Goal: Use online tool/utility: Utilize a website feature to perform a specific function

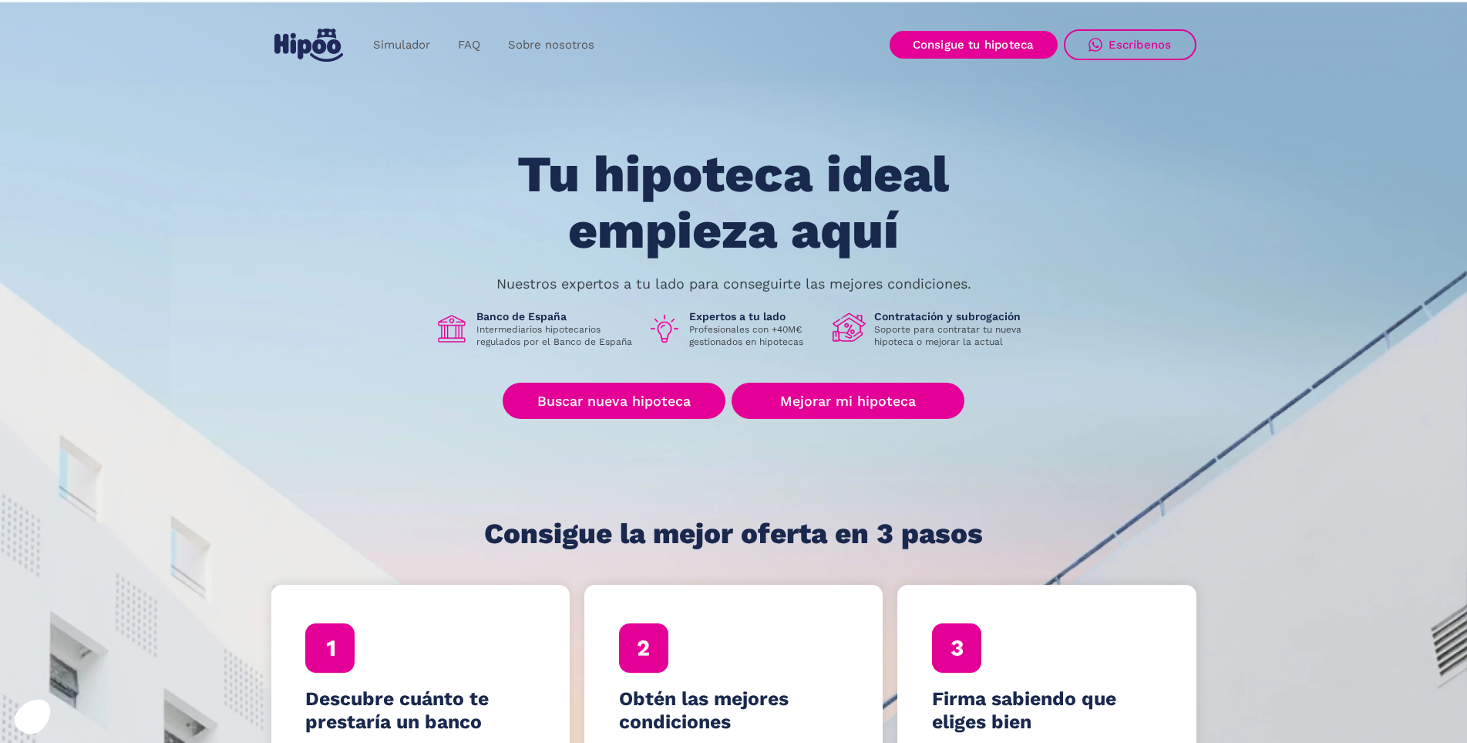
scroll to position [77, 0]
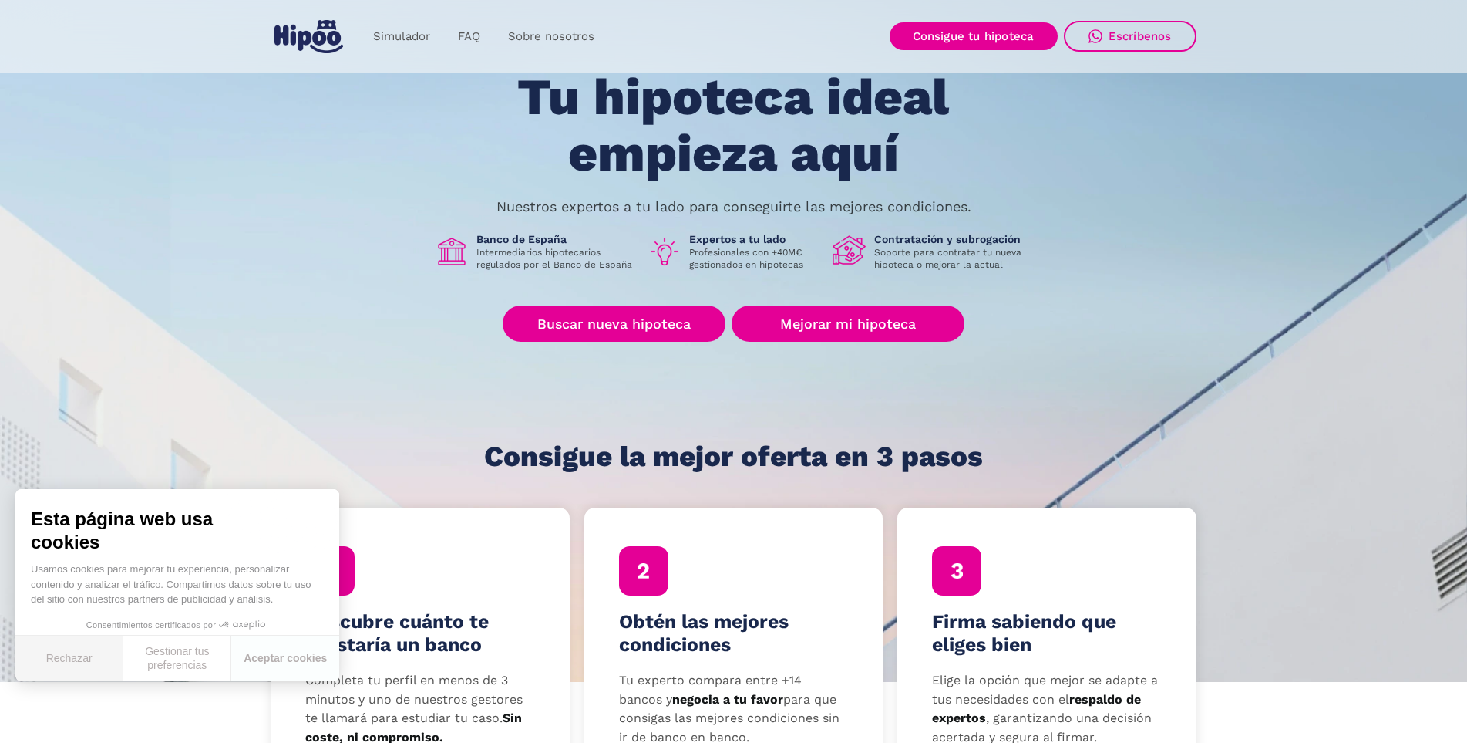
click at [65, 663] on button "Rechazar" at bounding box center [69, 657] width 108 height 45
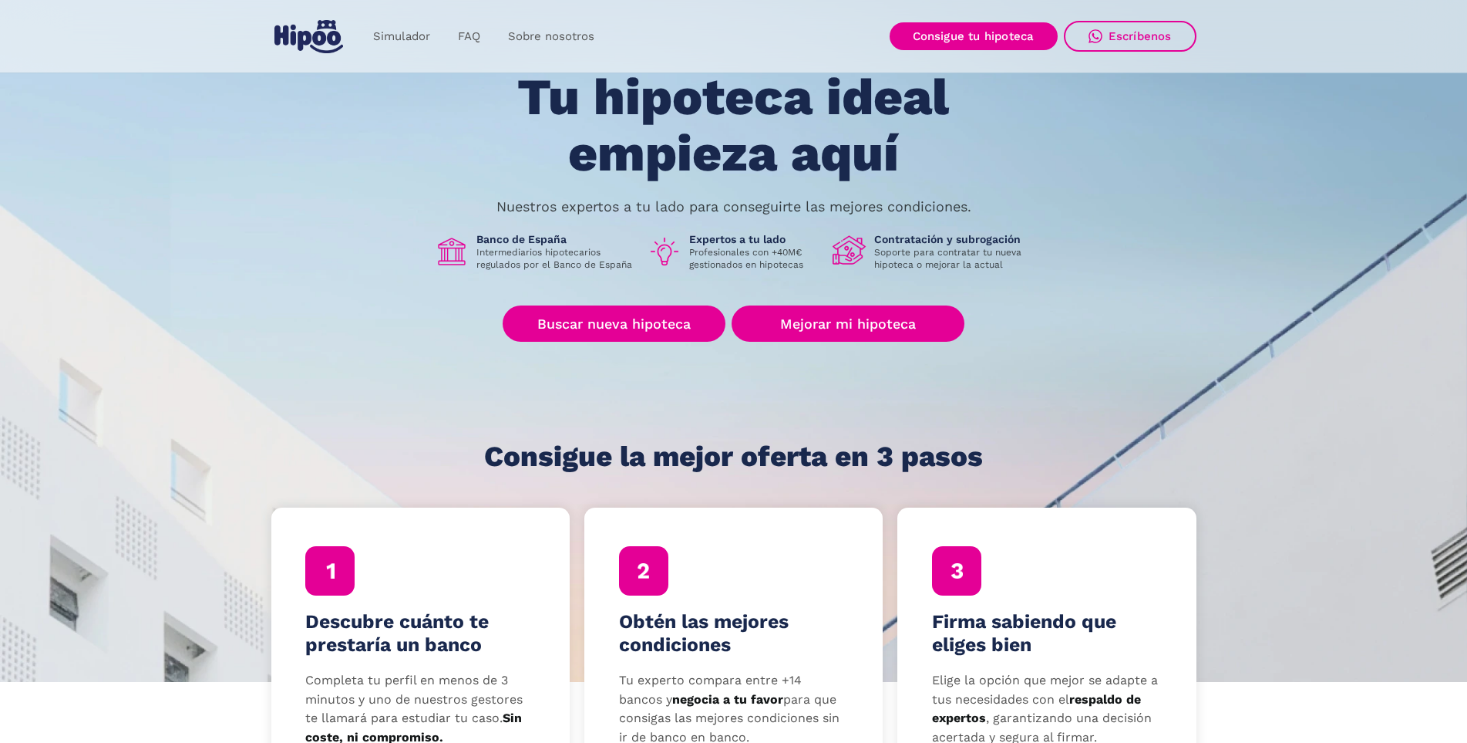
scroll to position [308, 0]
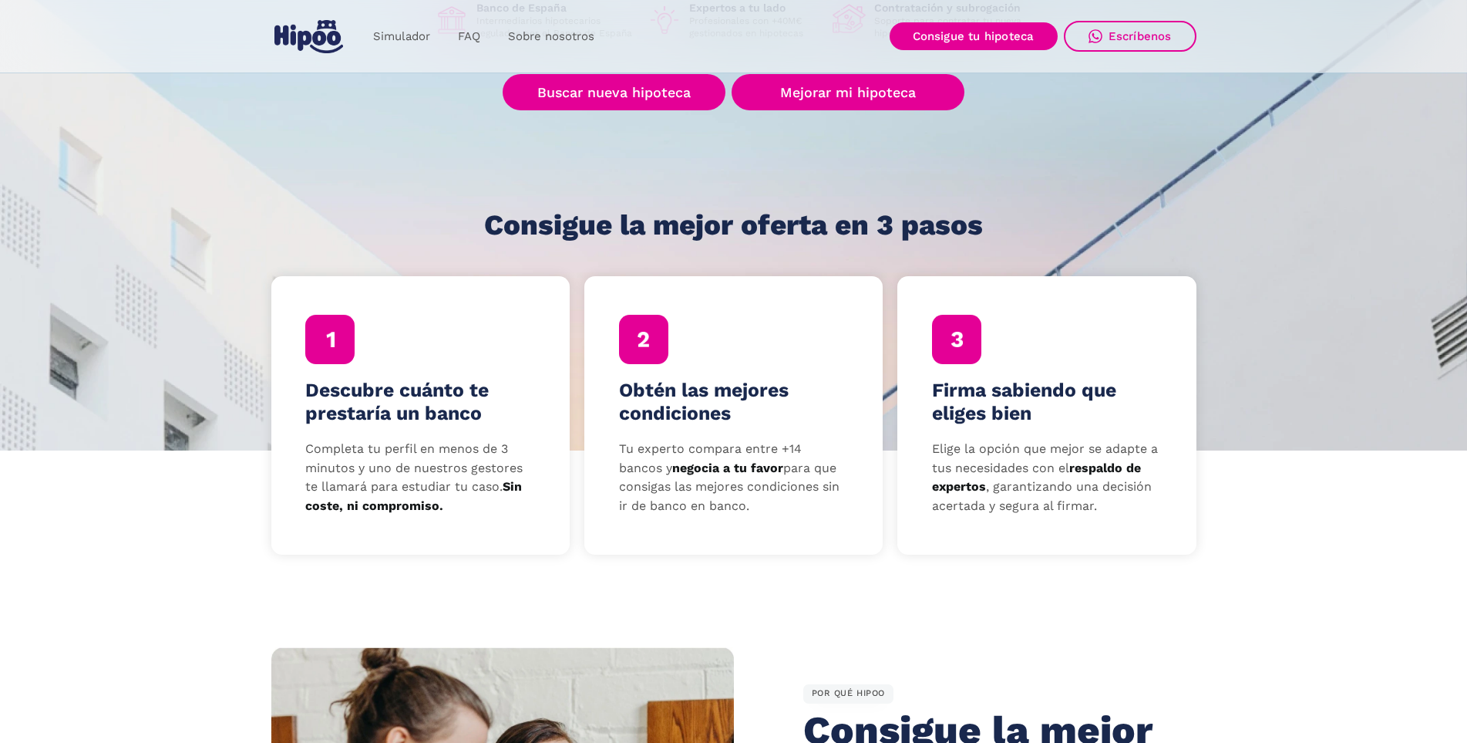
click at [508, 490] on strong "Sin coste, ni compromiso." at bounding box center [413, 496] width 217 height 34
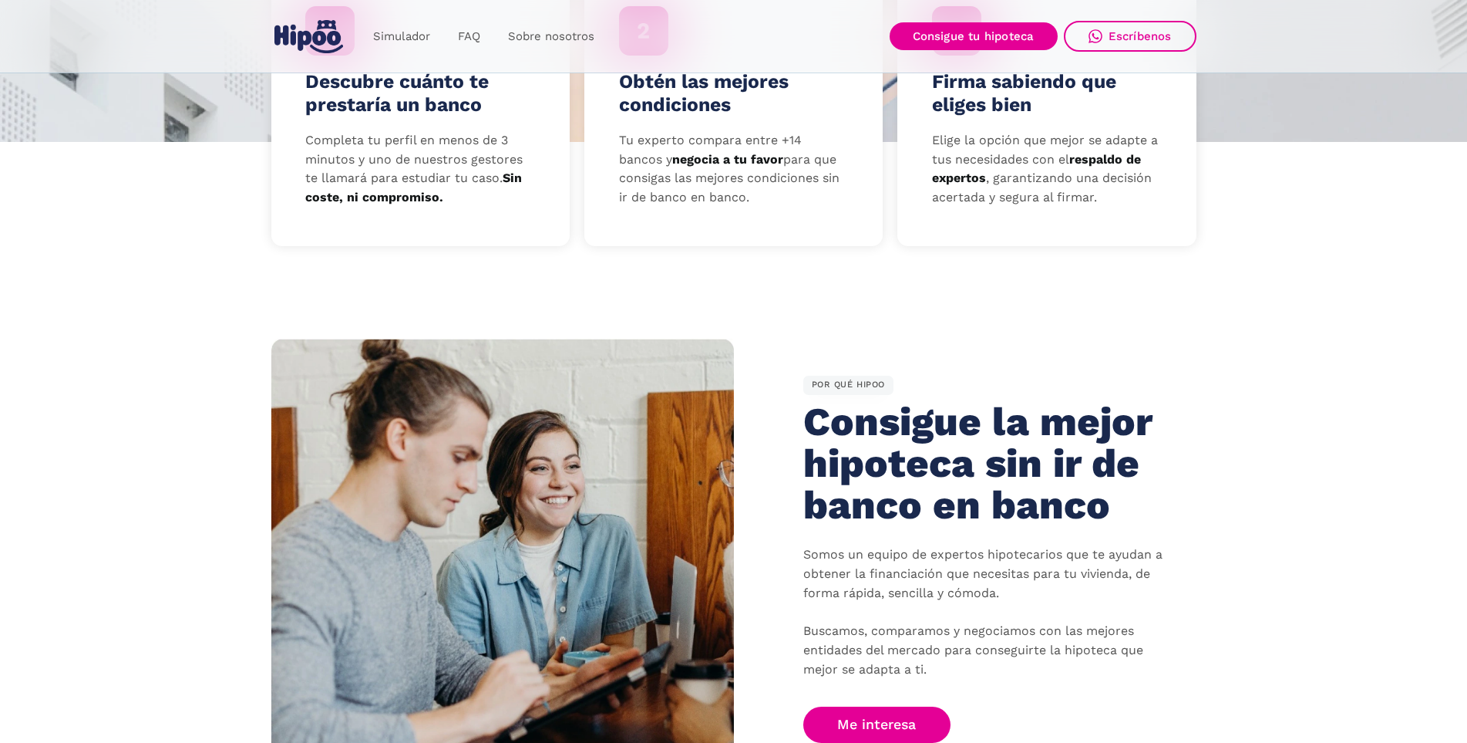
scroll to position [154, 0]
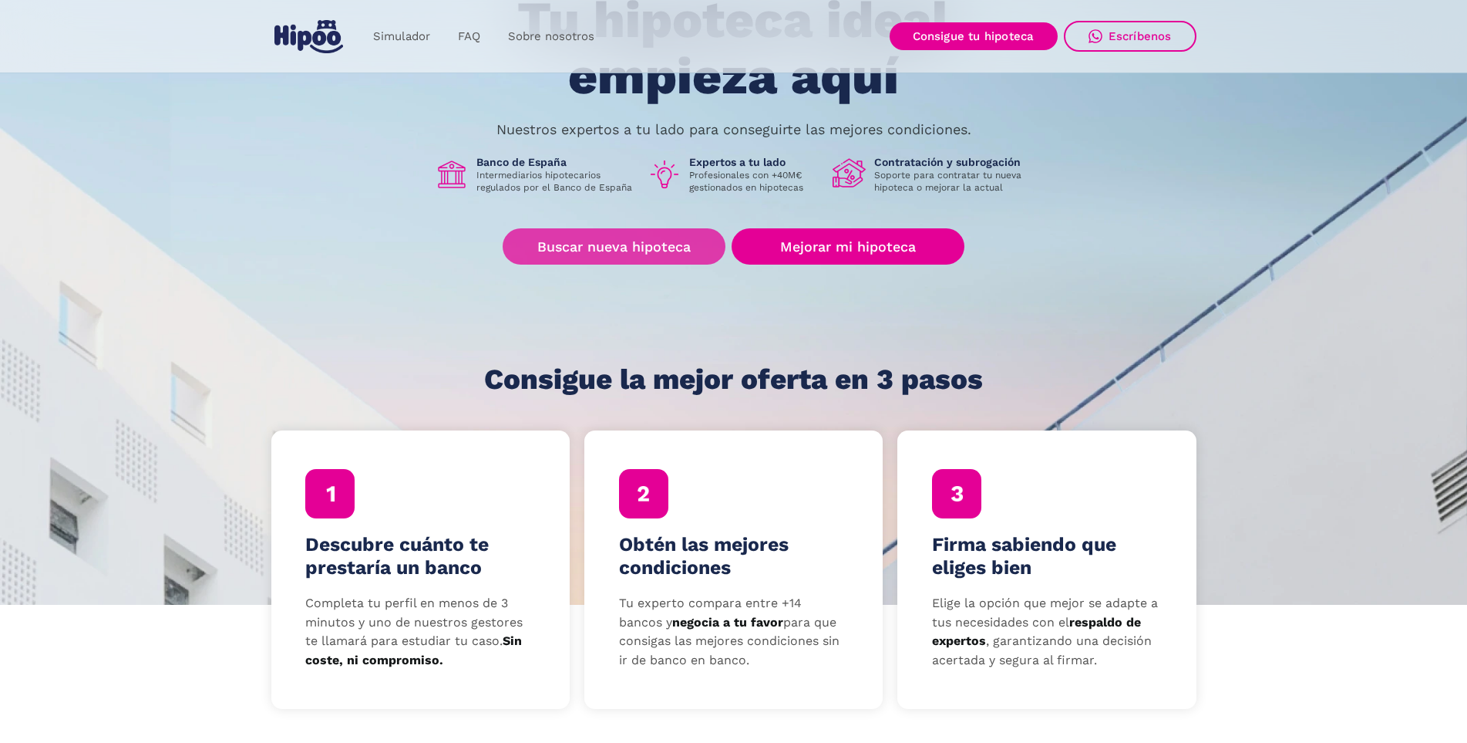
click at [629, 241] on link "Buscar nueva hipoteca" at bounding box center [614, 246] width 223 height 36
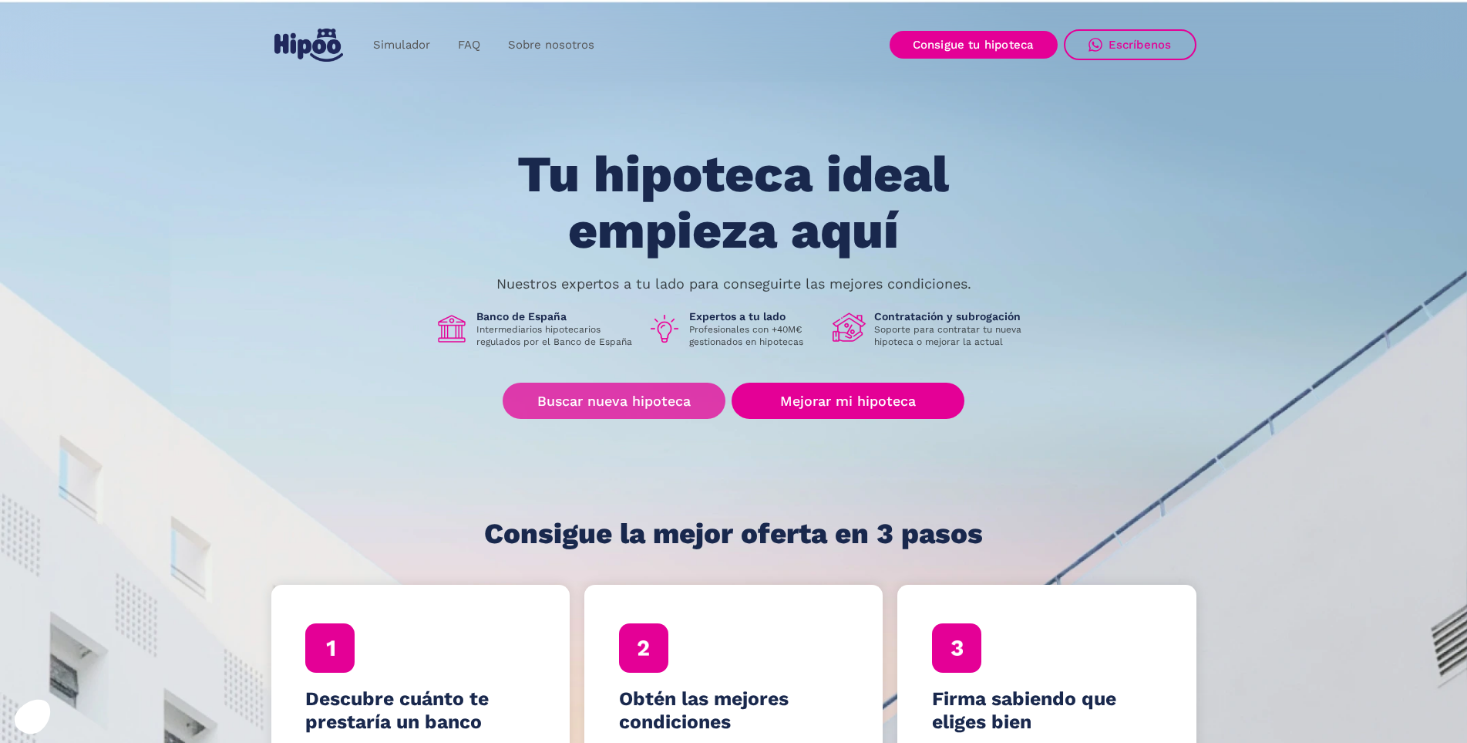
click at [621, 403] on link "Buscar nueva hipoteca" at bounding box center [614, 400] width 223 height 36
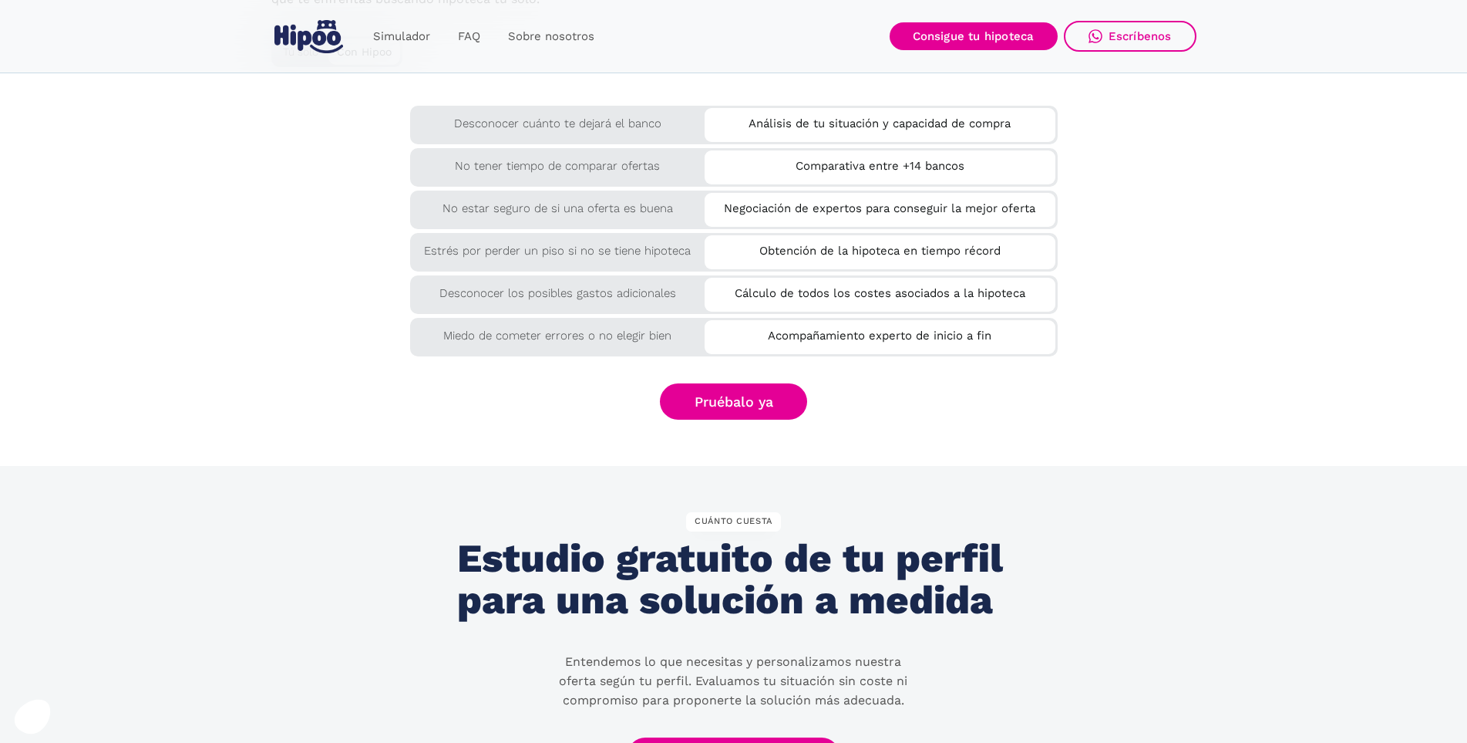
scroll to position [2853, 0]
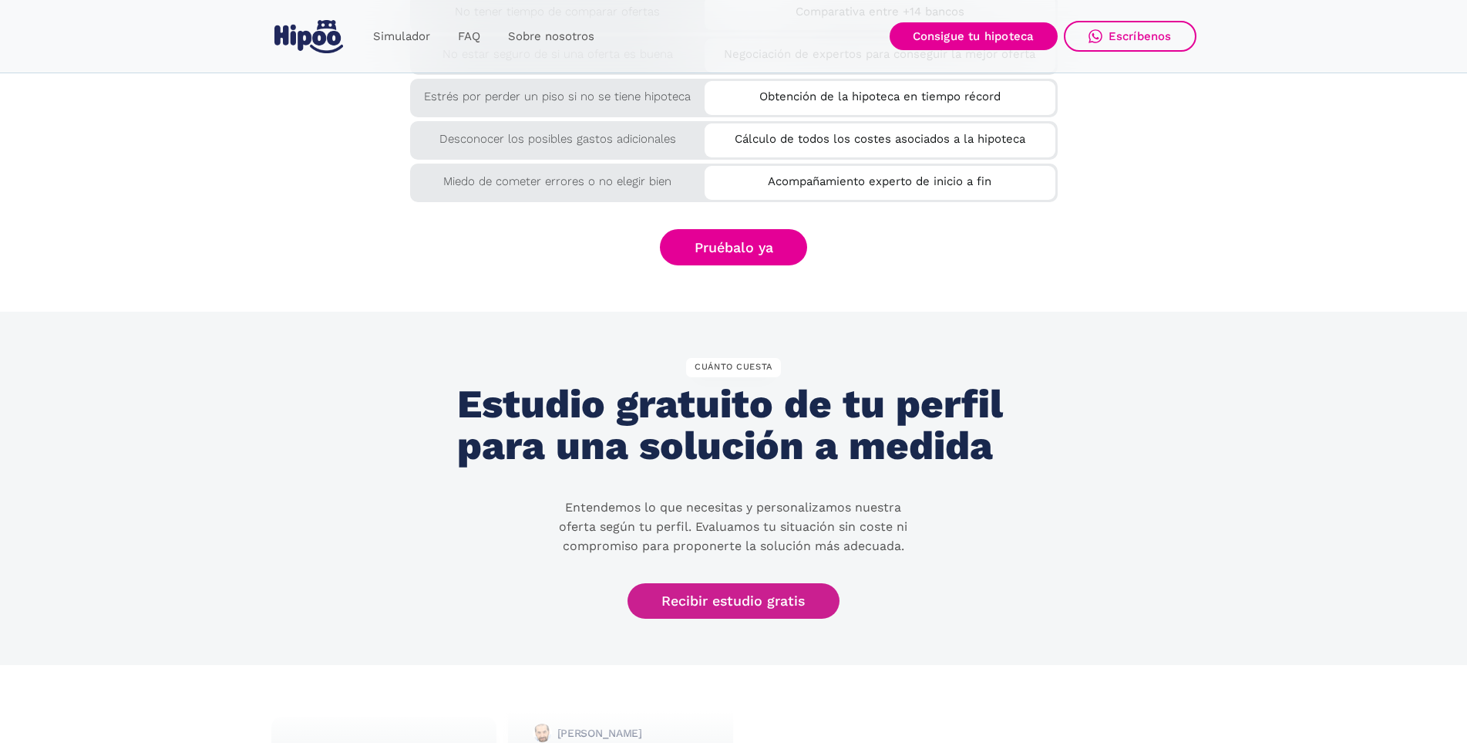
click at [716, 604] on link "Recibir estudio gratis" at bounding box center [734, 601] width 213 height 36
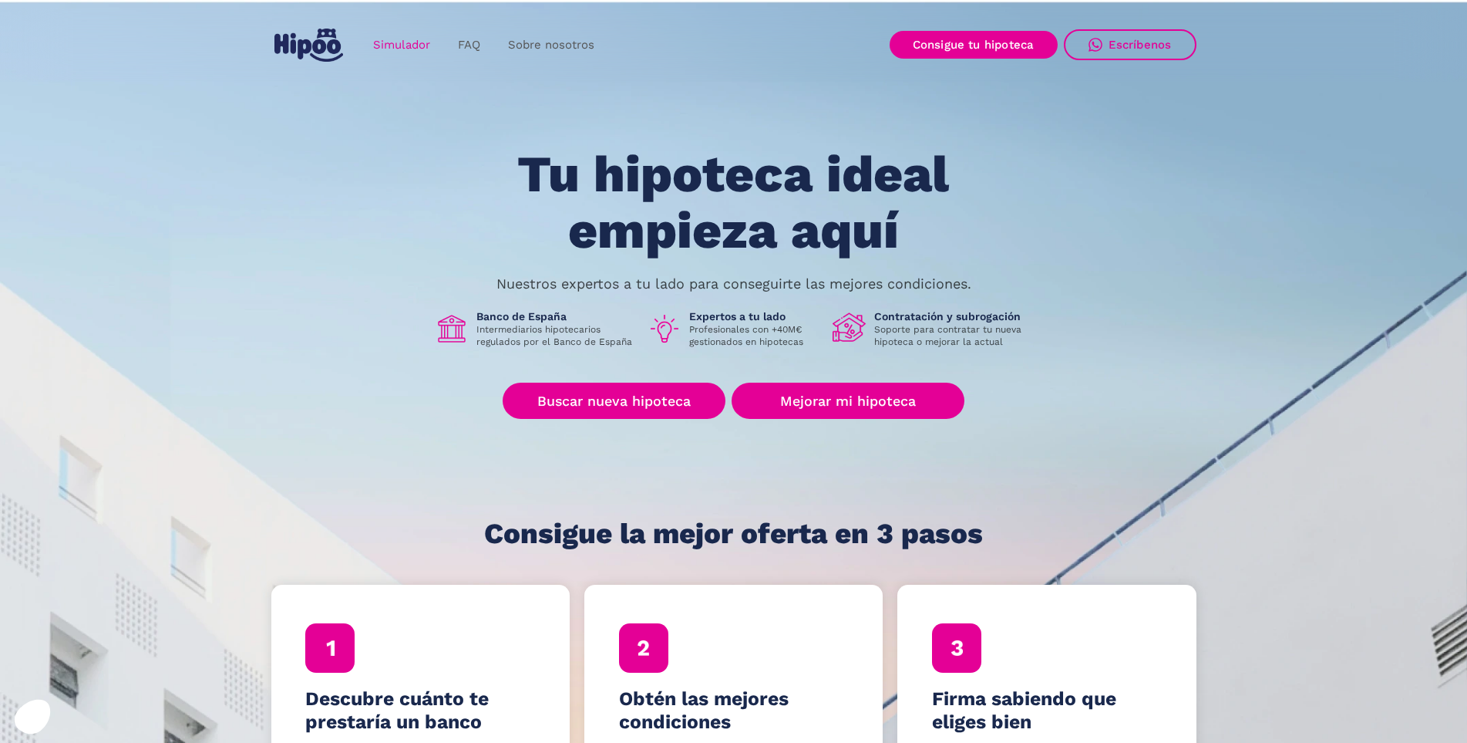
click at [390, 43] on link "Simulador" at bounding box center [401, 45] width 85 height 30
click at [549, 44] on link "Sobre nosotros" at bounding box center [551, 45] width 114 height 30
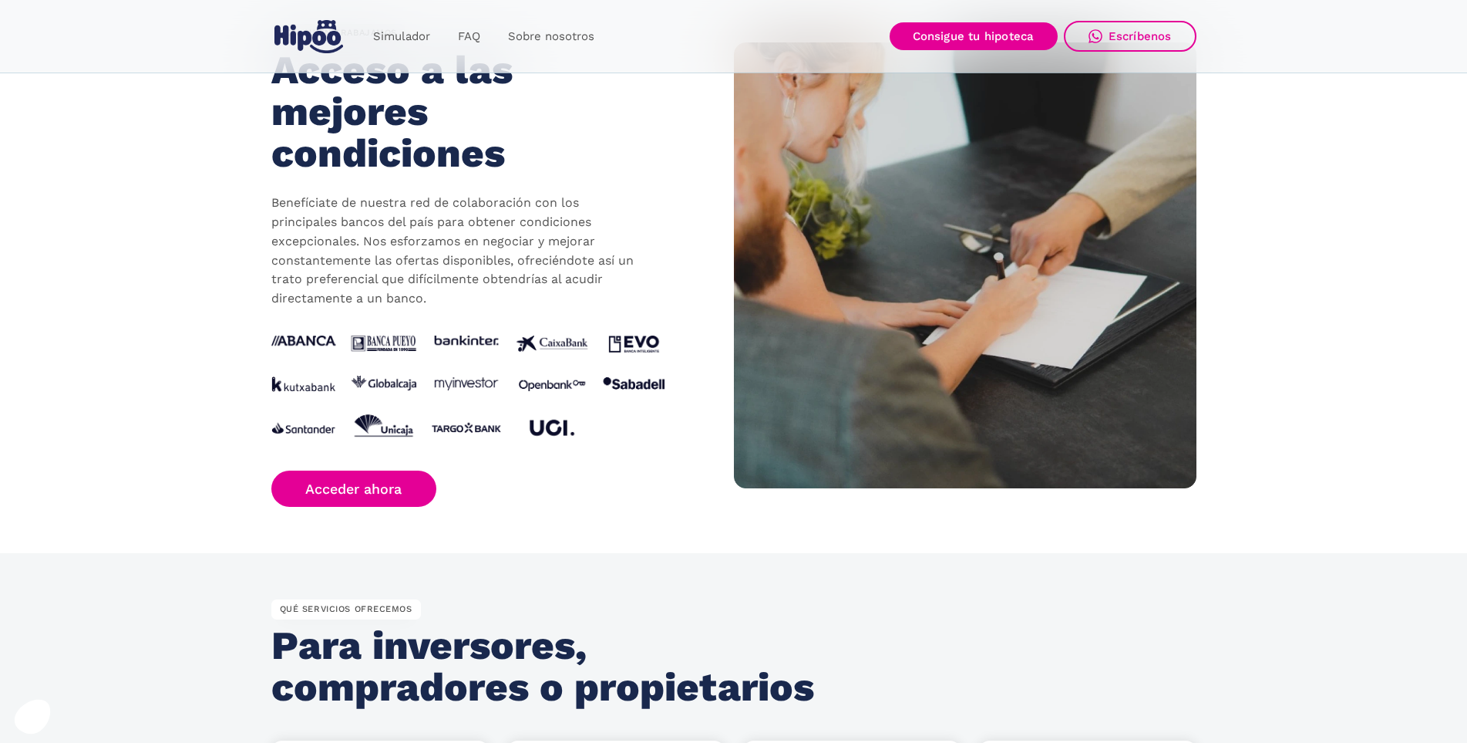
scroll to position [1696, 0]
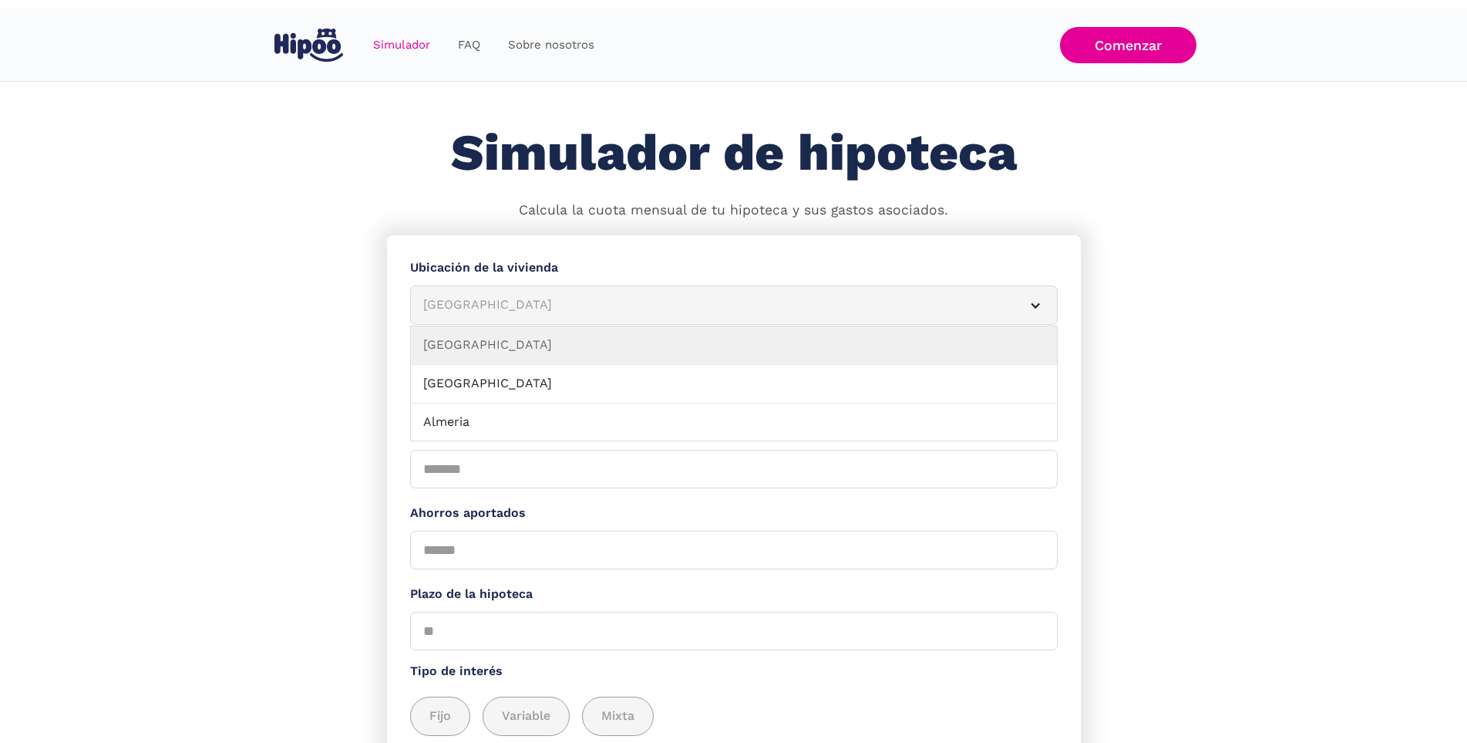
scroll to position [165, 0]
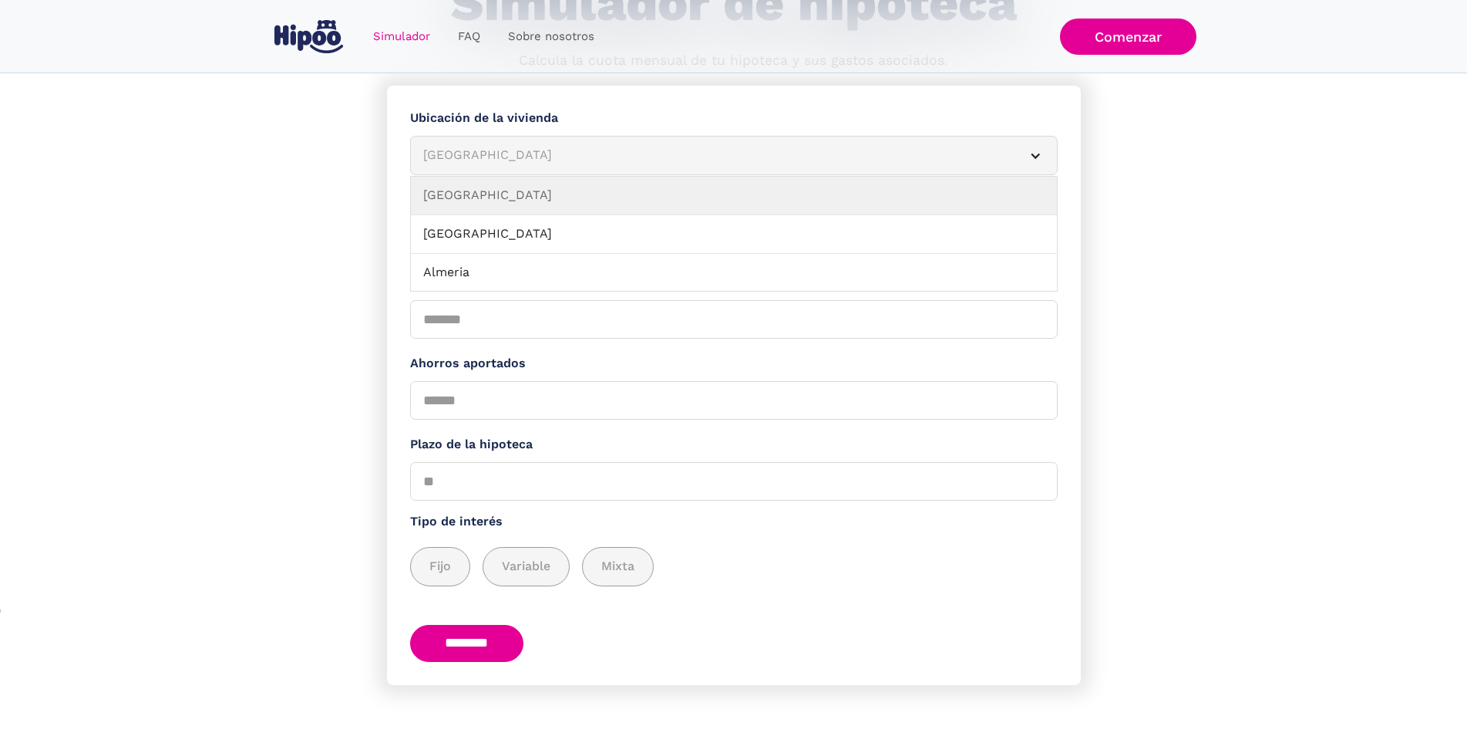
click at [1034, 148] on article "[GEOGRAPHIC_DATA]" at bounding box center [734, 155] width 648 height 39
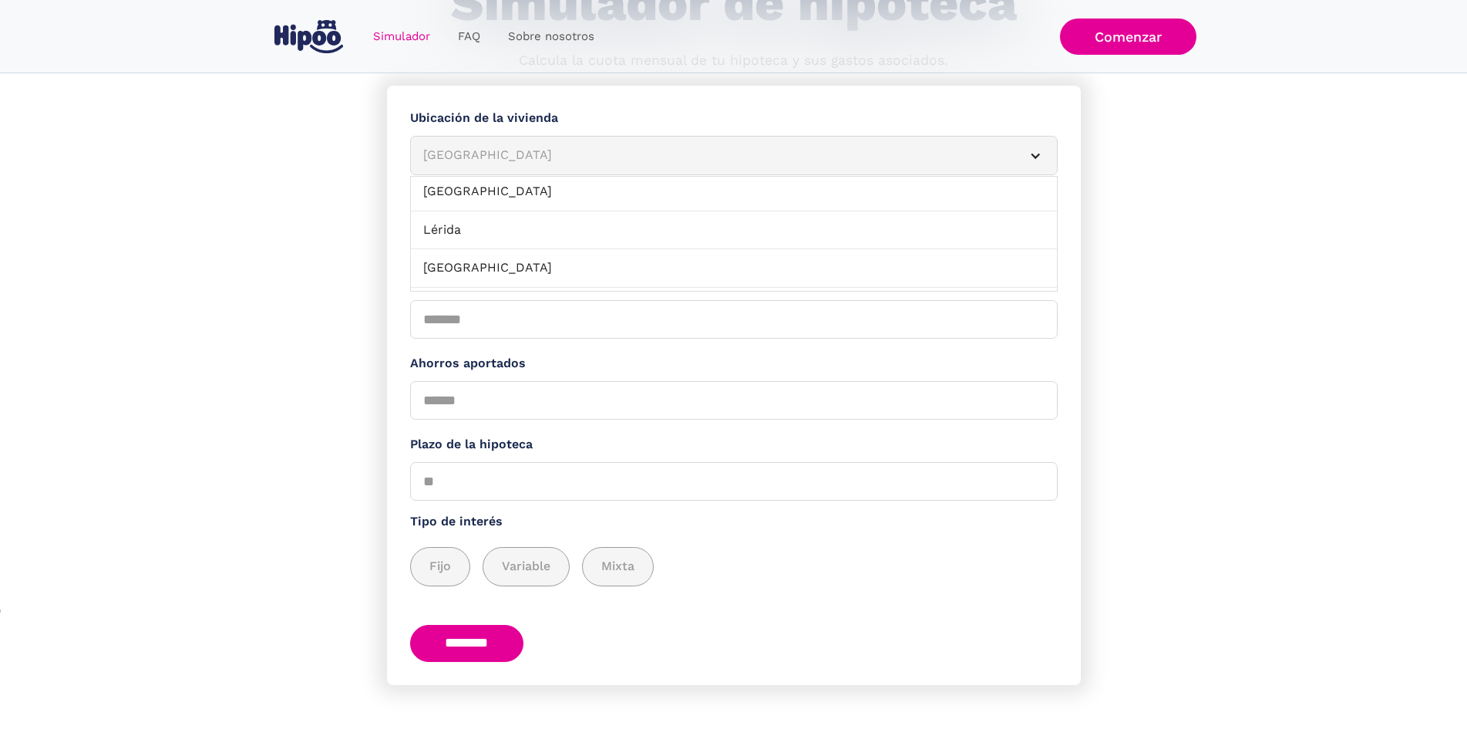
scroll to position [1080, 0]
click at [470, 195] on link "Madrid" at bounding box center [734, 191] width 646 height 39
click at [594, 238] on span "Segunda mano" at bounding box center [594, 242] width 89 height 19
click at [440, 310] on input "Precio de vivienda" at bounding box center [734, 319] width 648 height 39
type input "*******"
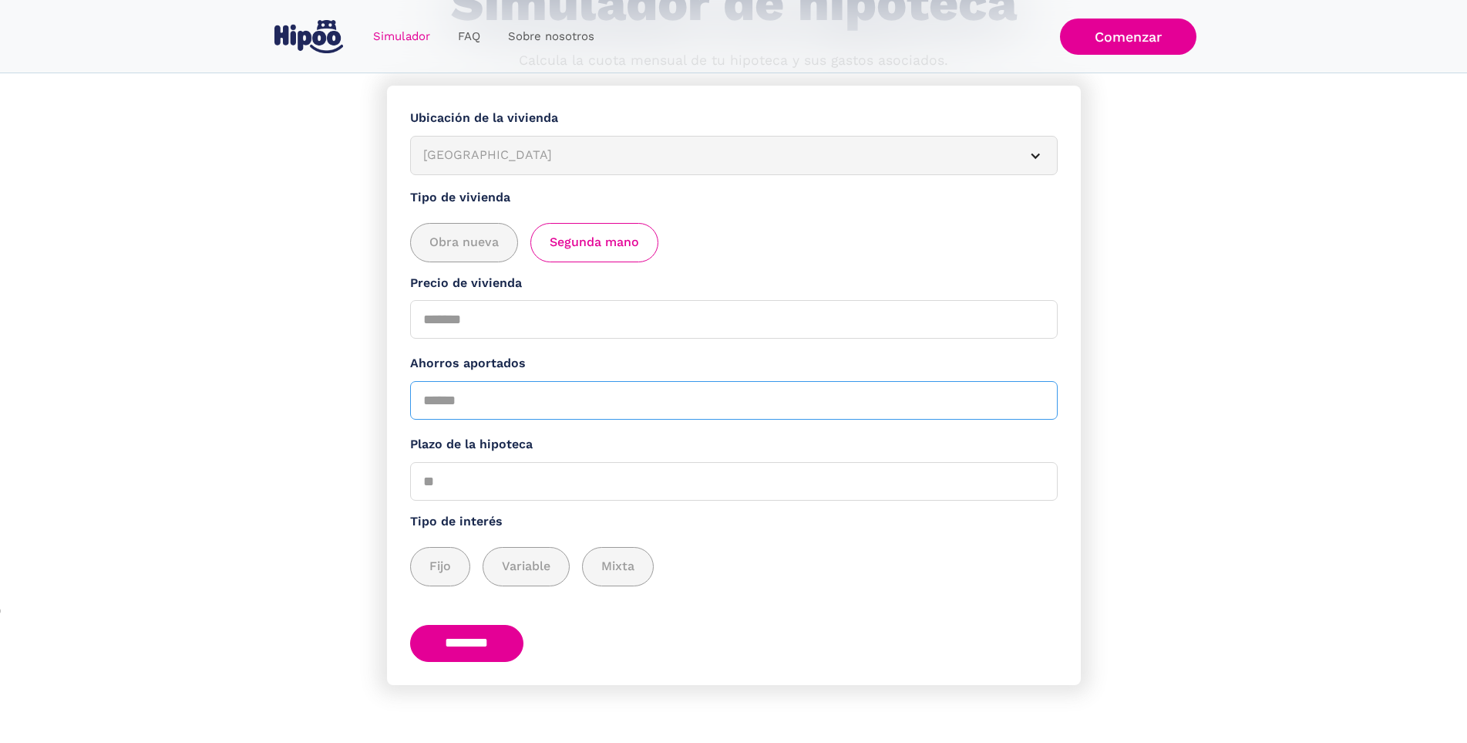
click at [438, 392] on input "Ahorros aportados" at bounding box center [734, 400] width 648 height 39
type input "******"
click at [463, 474] on input "Plazo de la hipoteca" at bounding box center [734, 481] width 648 height 39
type input "**"
click at [451, 561] on span "Fijo" at bounding box center [440, 566] width 22 height 19
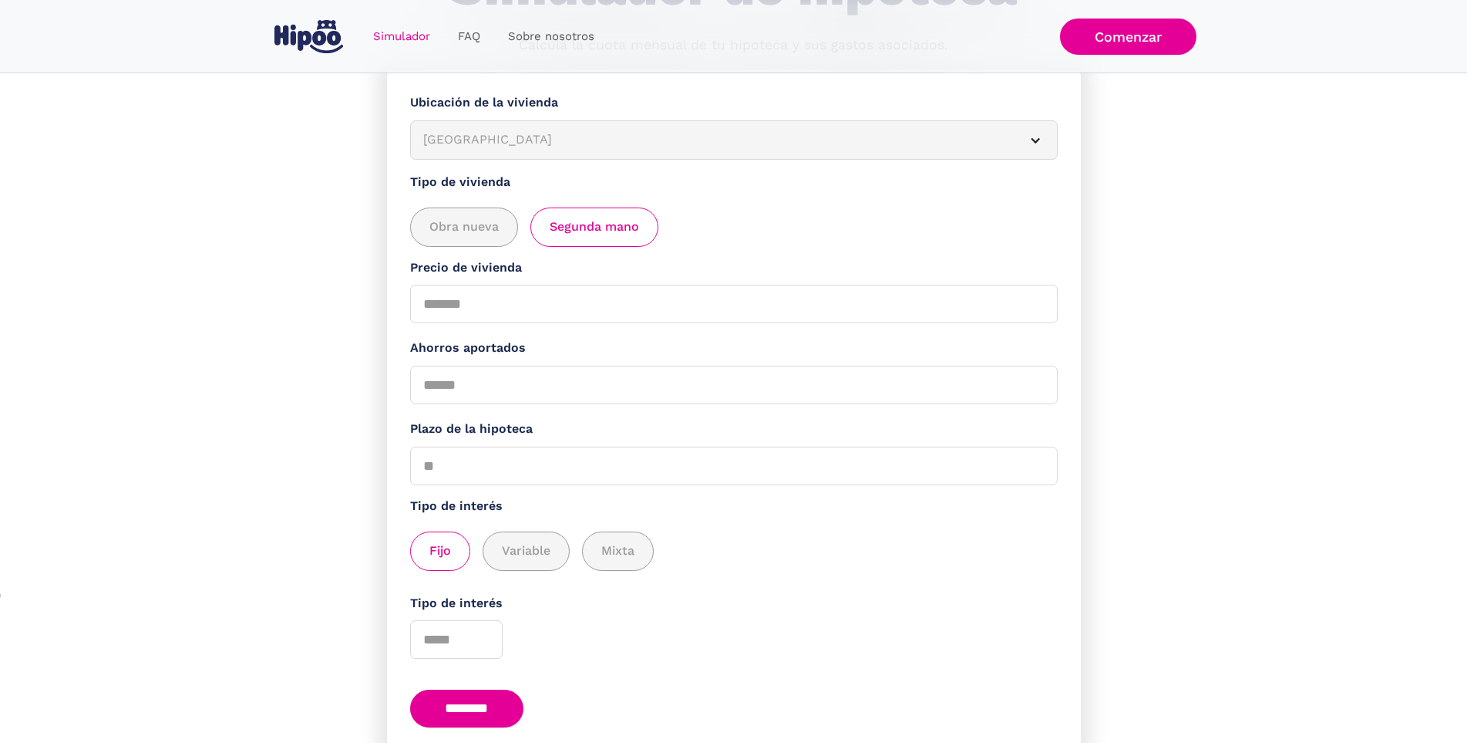
scroll to position [246, 0]
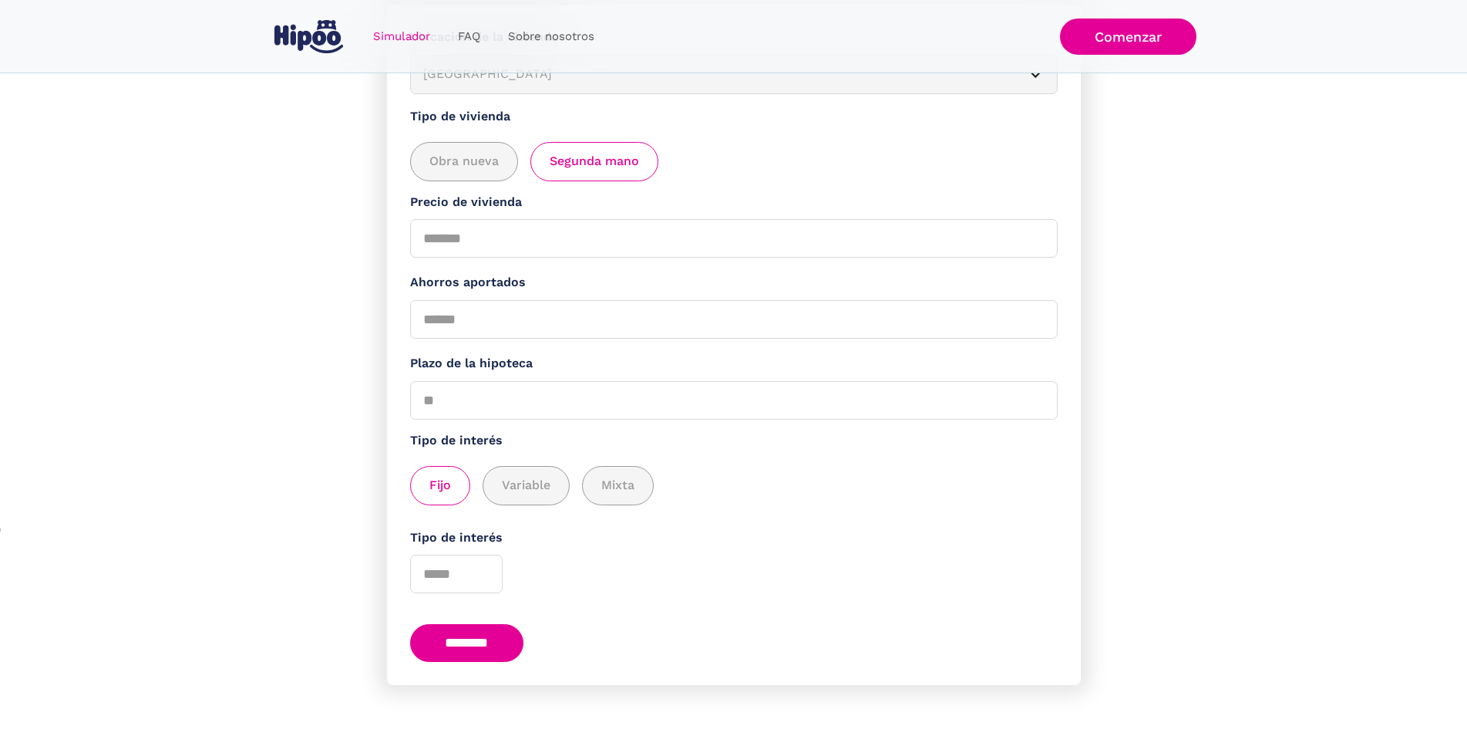
click at [487, 631] on input "********" at bounding box center [467, 643] width 114 height 38
click at [404, 606] on form "**********" at bounding box center [734, 345] width 694 height 680
click at [450, 570] on input "Tipo de interés" at bounding box center [456, 573] width 93 height 39
click at [493, 564] on input "*" at bounding box center [456, 573] width 93 height 39
type input "*"
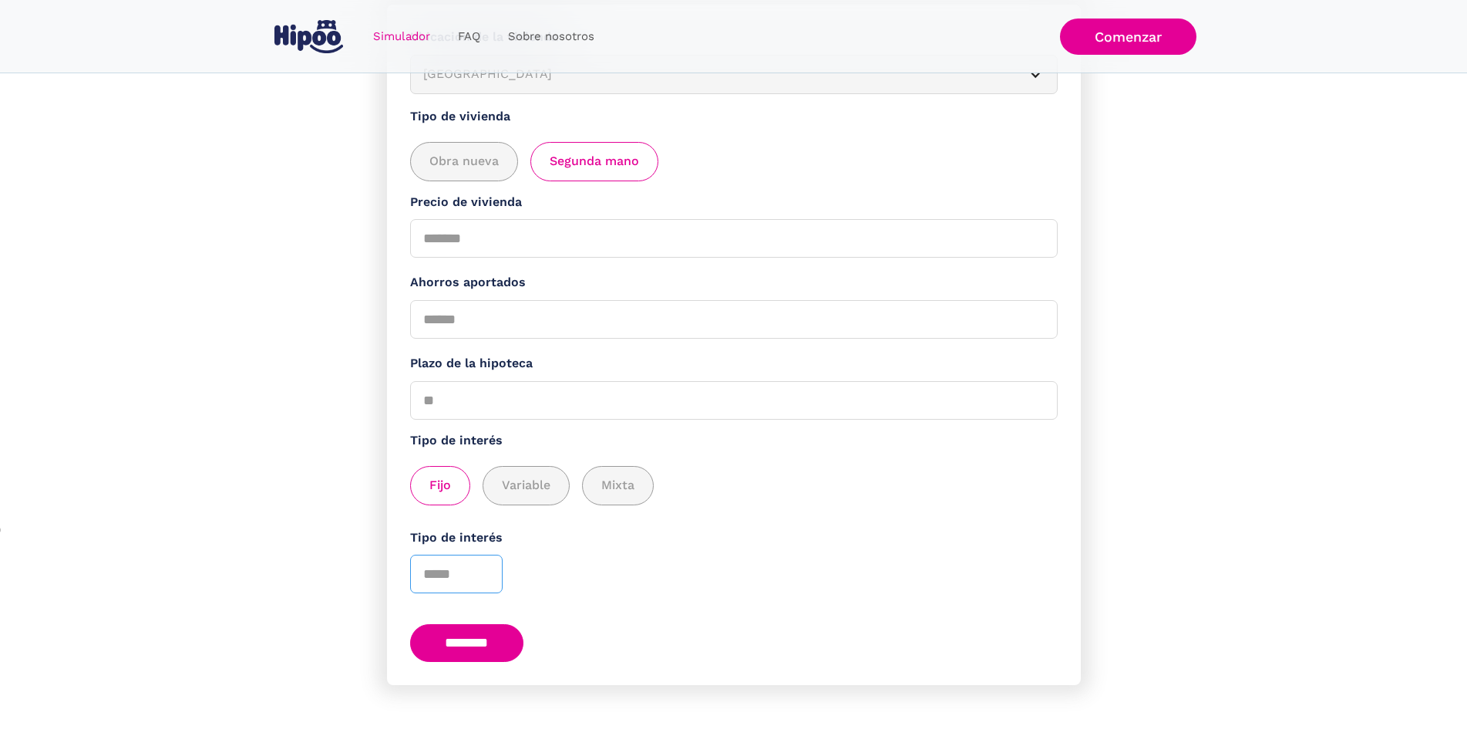
click at [493, 564] on input "*" at bounding box center [456, 573] width 93 height 39
type input "*"
type input "****"
click at [479, 635] on input "********" at bounding box center [467, 643] width 114 height 38
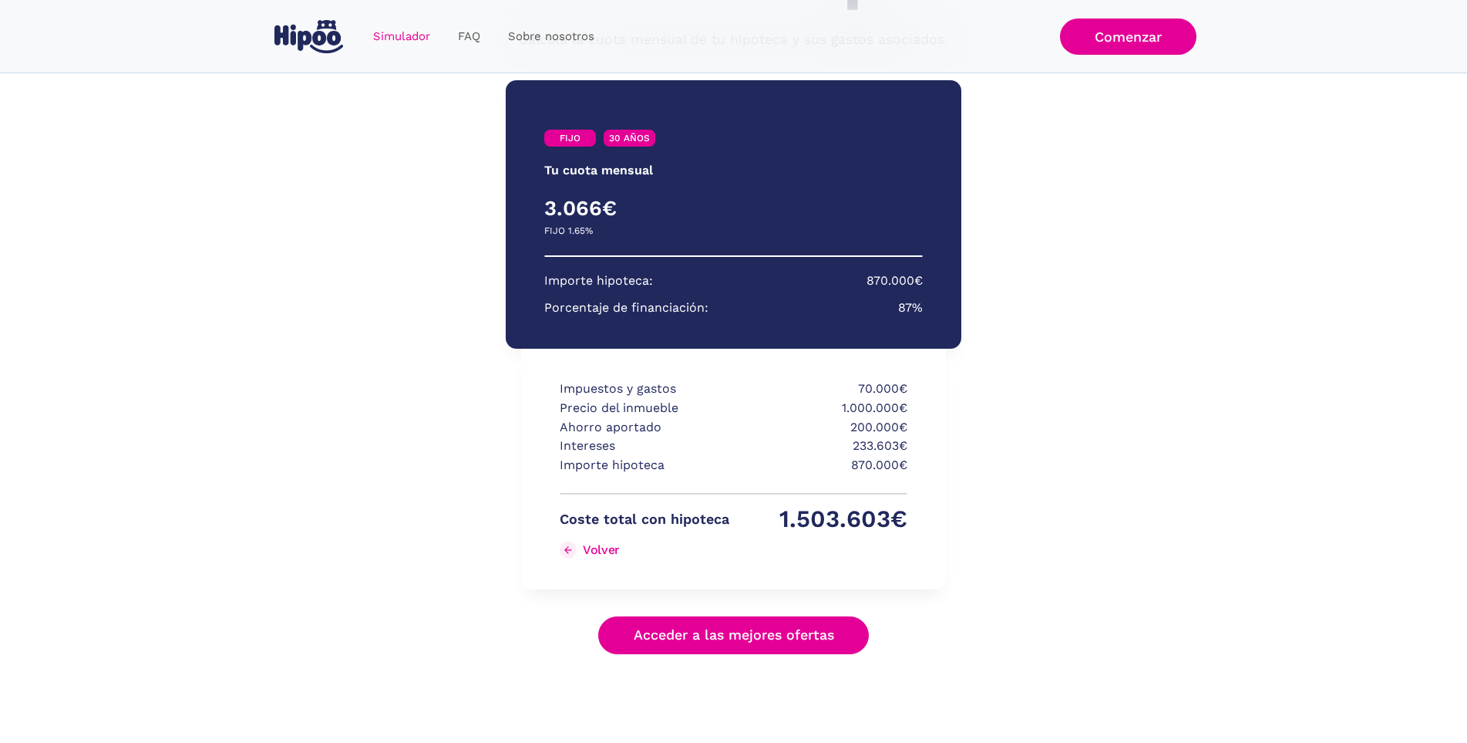
scroll to position [170, 0]
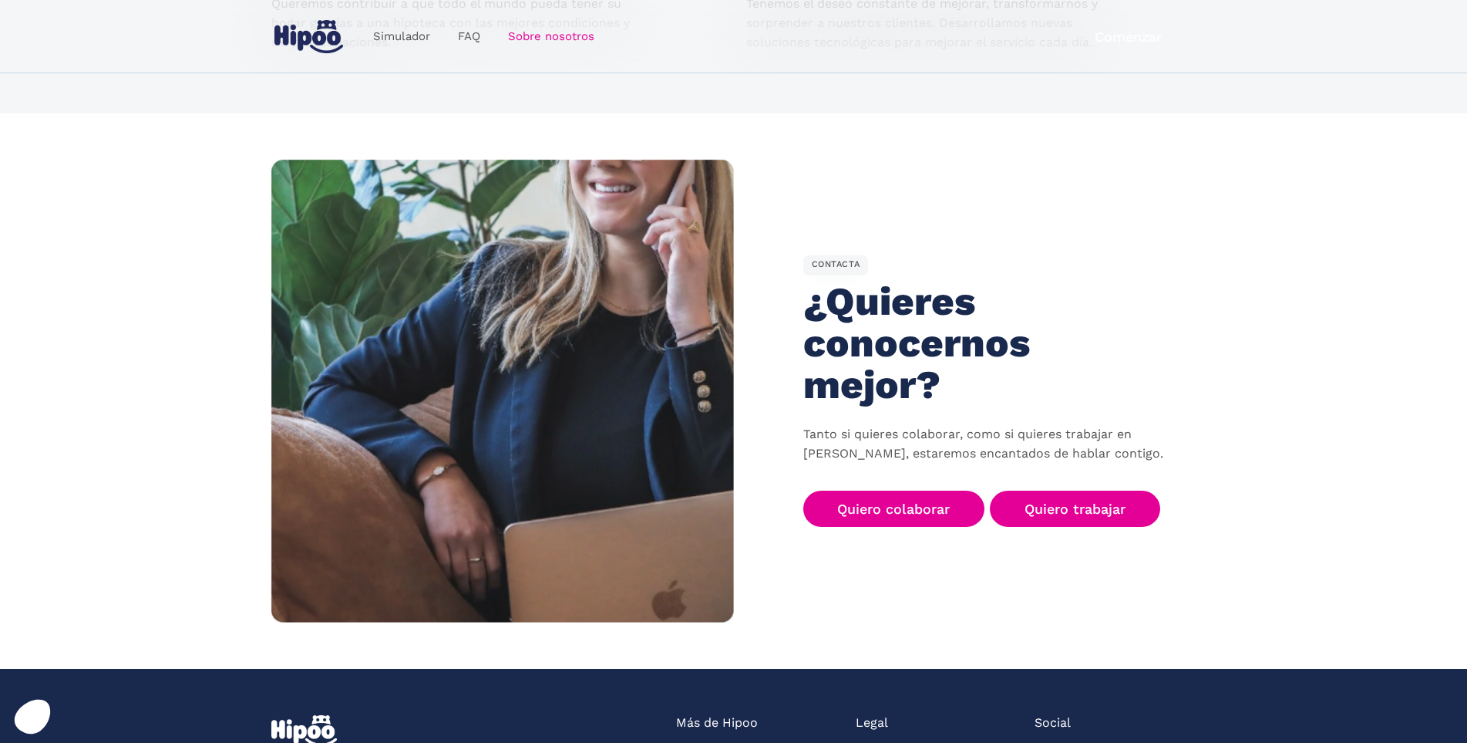
scroll to position [2369, 0]
